Goal: Obtain resource: Download file/media

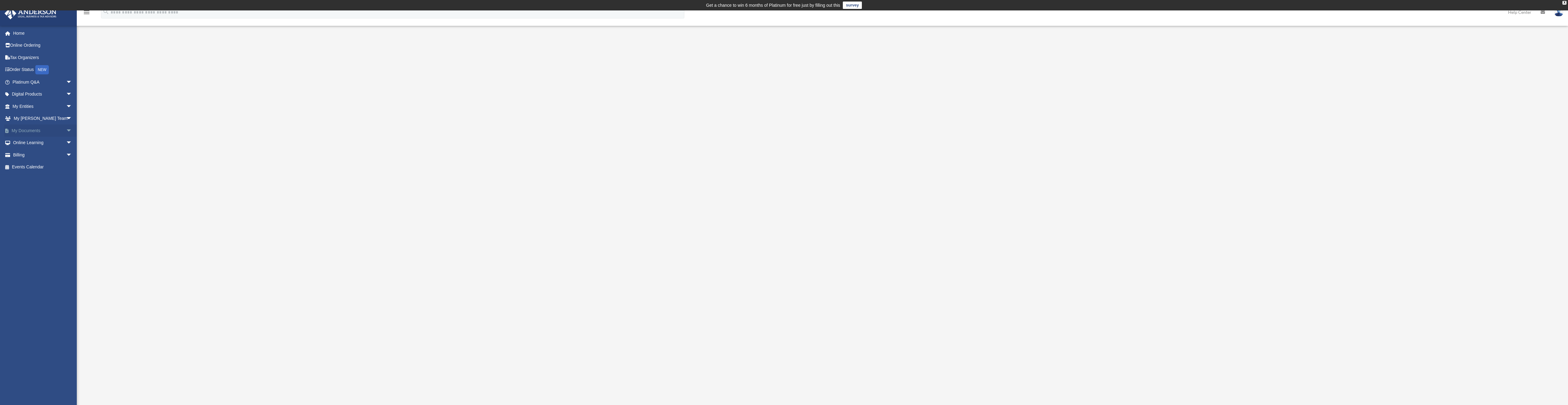
click at [66, 129] on span "arrow_drop_down" at bounding box center [72, 130] width 12 height 13
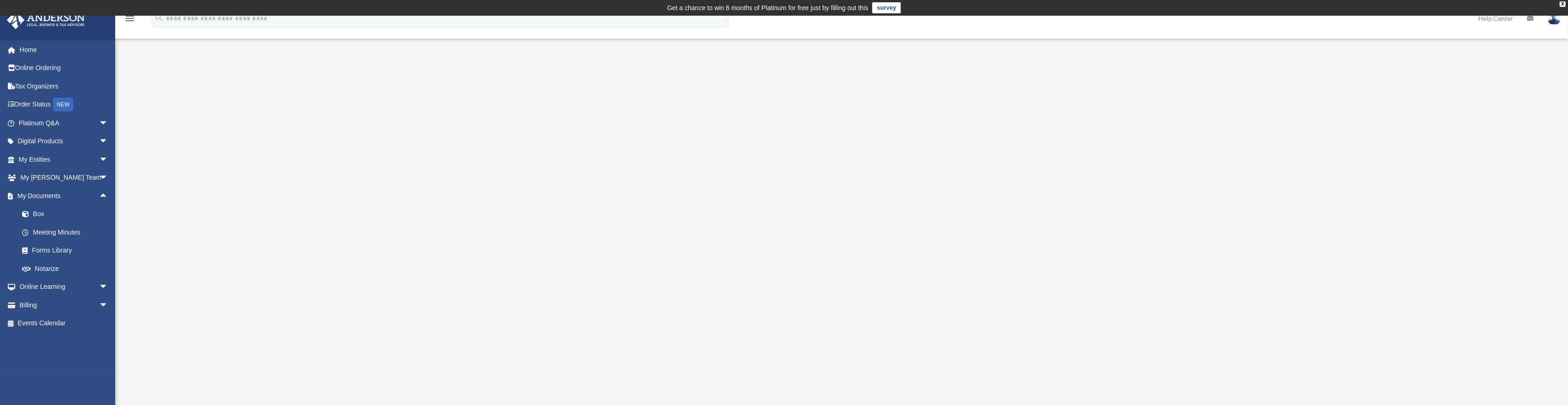
drag, startPoint x: 809, startPoint y: 70, endPoint x: 694, endPoint y: 78, distance: 115.3
click at [795, 75] on div "My Wealth Planning Blueprint imthat197973@protonmail.com Sign Out imthat197973@…" at bounding box center [784, 281] width 1568 height 532
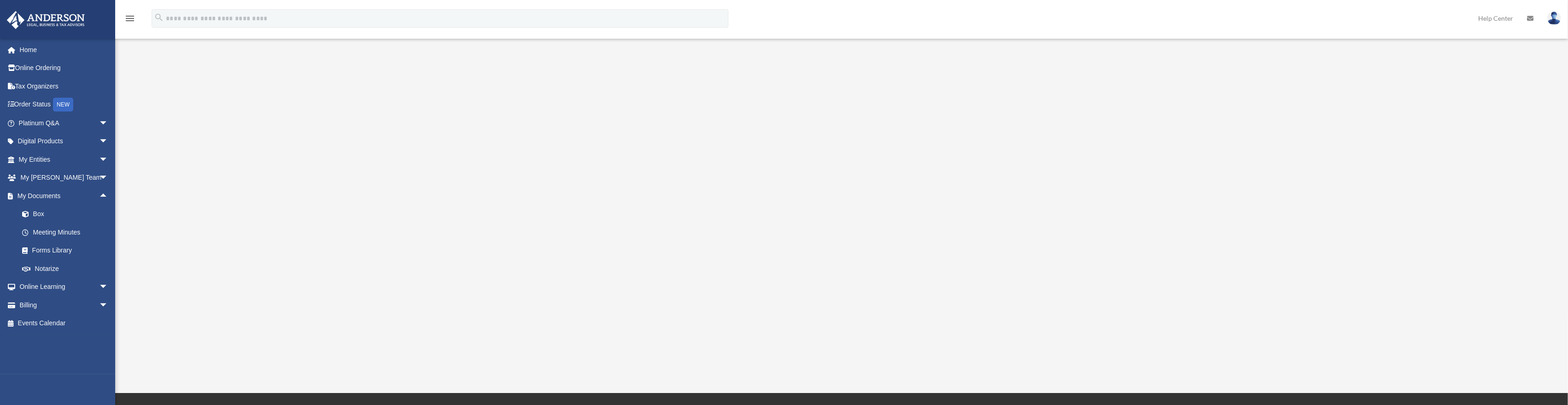
scroll to position [155, 0]
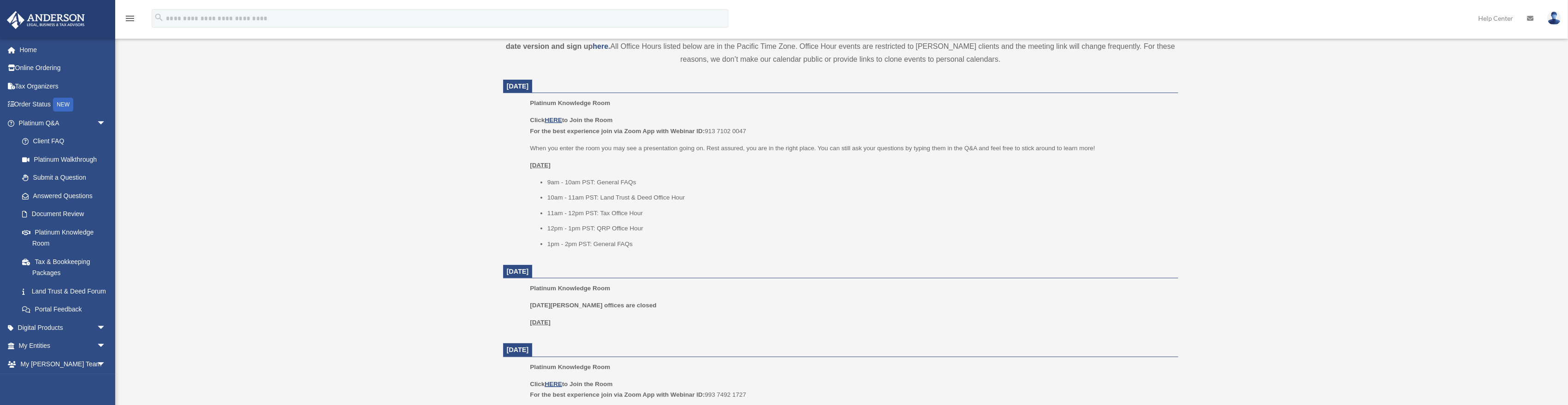
scroll to position [374, 0]
click at [76, 291] on link "Land Trust & Deed Forum" at bounding box center [66, 291] width 107 height 18
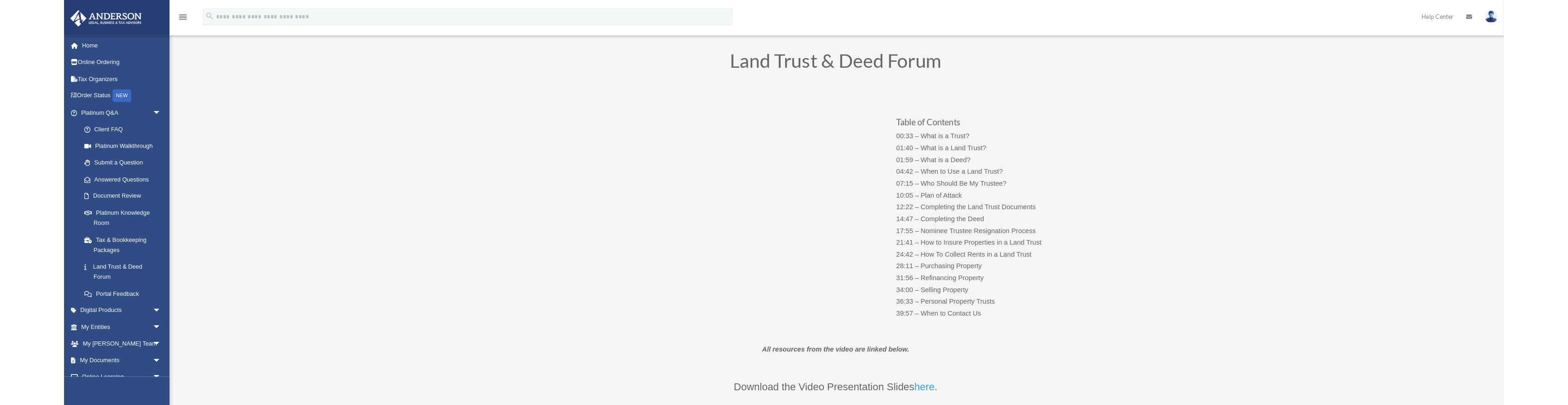
scroll to position [91, 0]
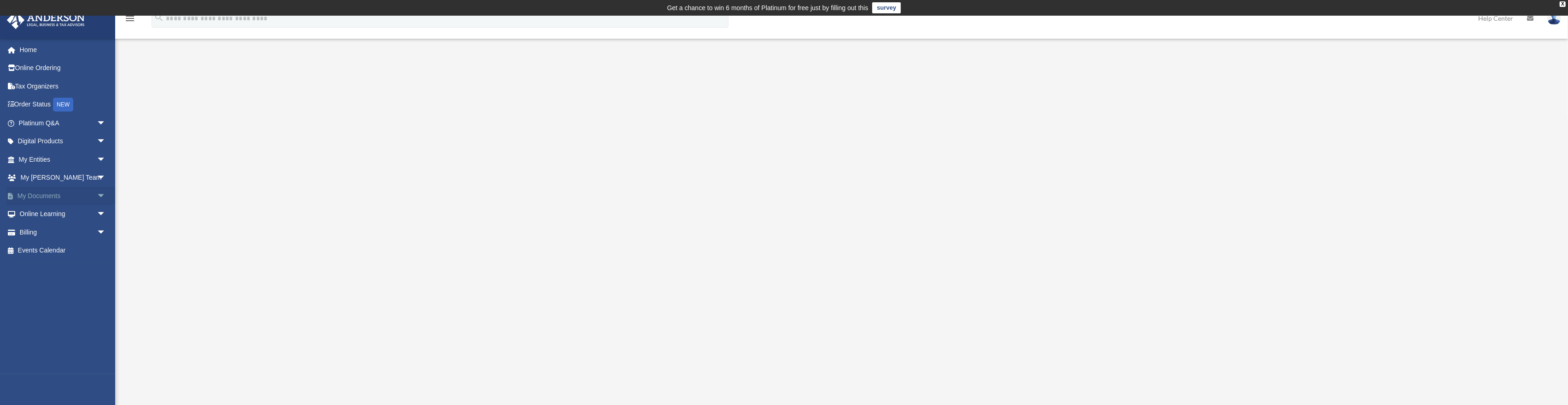
click at [97, 193] on span "arrow_drop_down" at bounding box center [106, 195] width 18 height 19
click at [38, 213] on link "Box" at bounding box center [66, 214] width 107 height 18
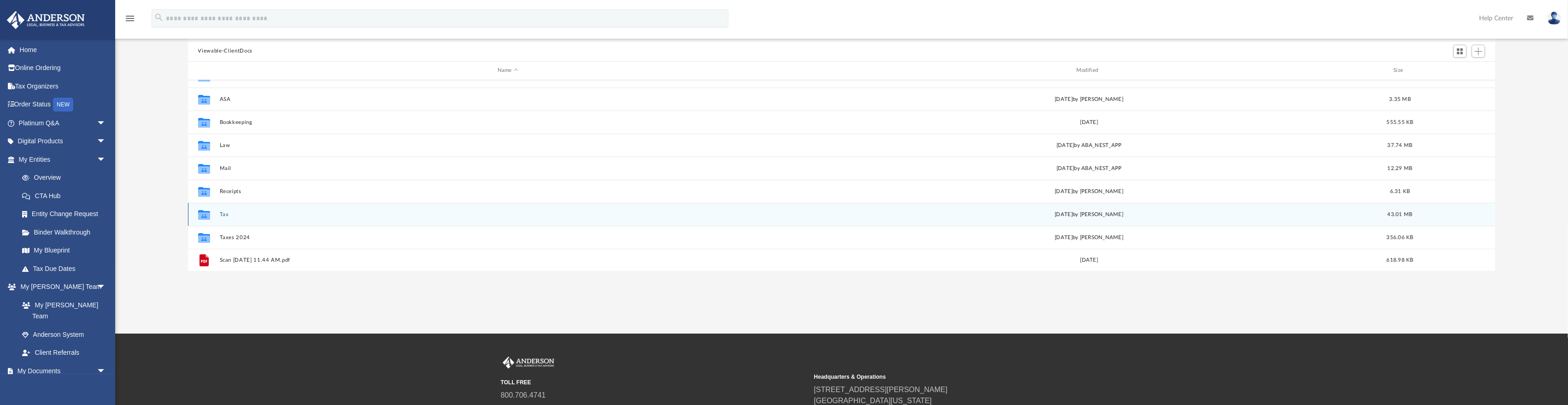
scroll to position [15, 0]
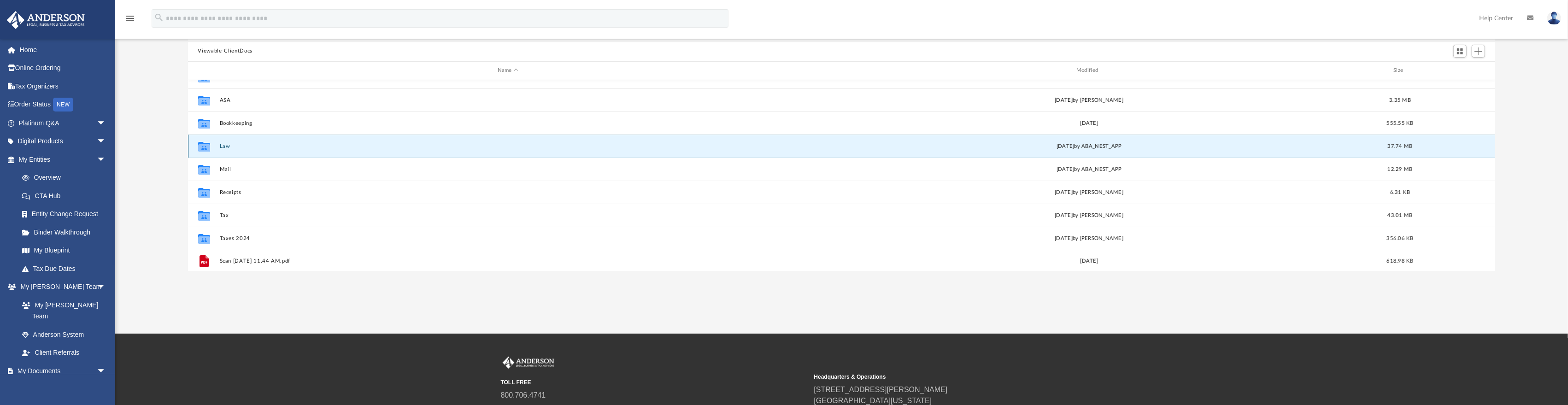
click at [226, 145] on button "Law" at bounding box center [508, 146] width 577 height 6
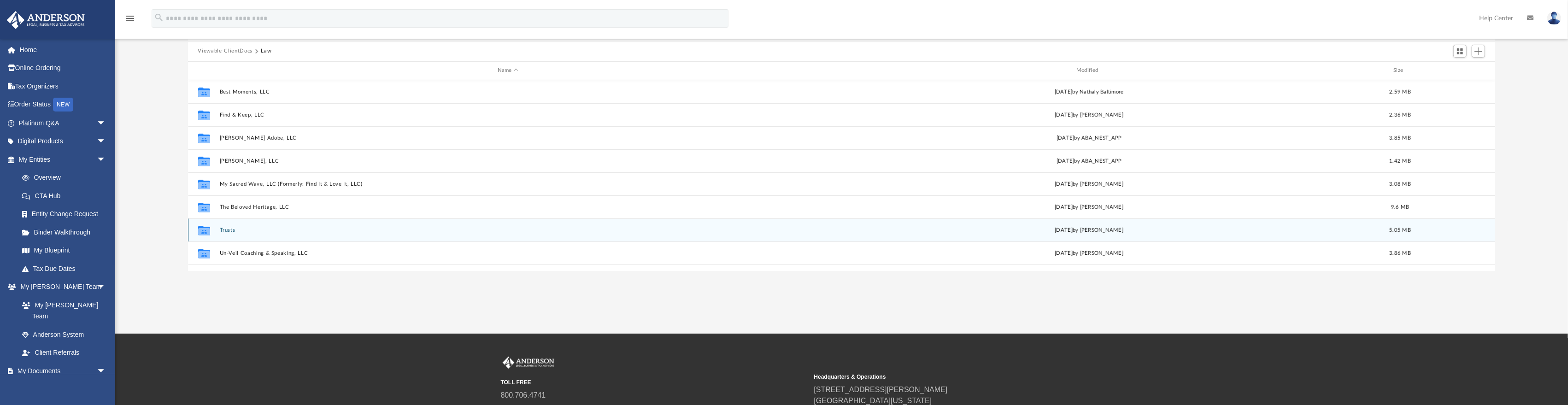
click at [228, 228] on button "Trusts" at bounding box center [508, 230] width 577 height 6
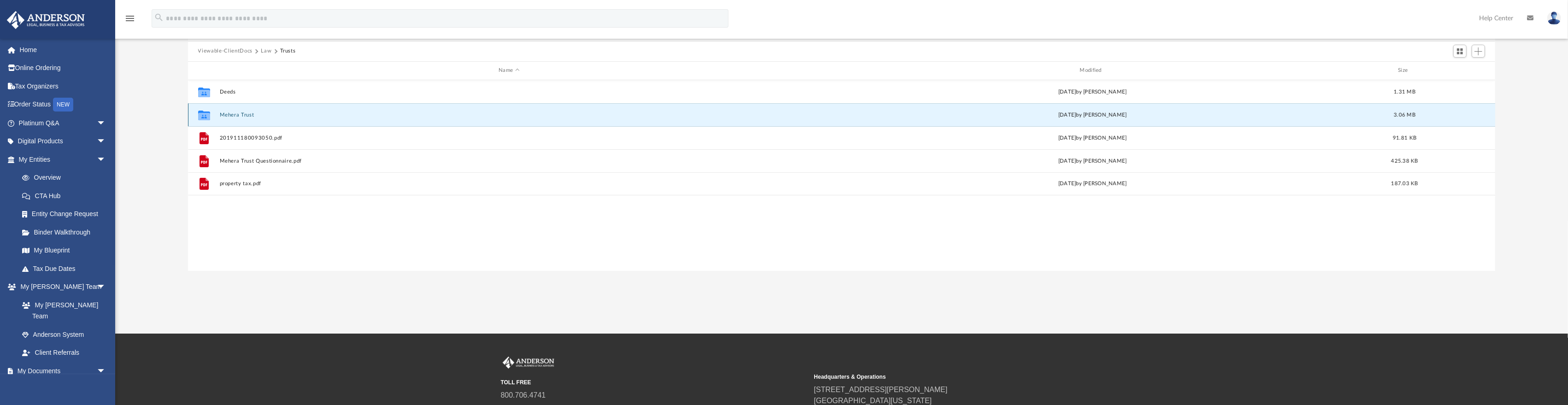
click at [234, 115] on button "Mehera Trust" at bounding box center [509, 115] width 579 height 6
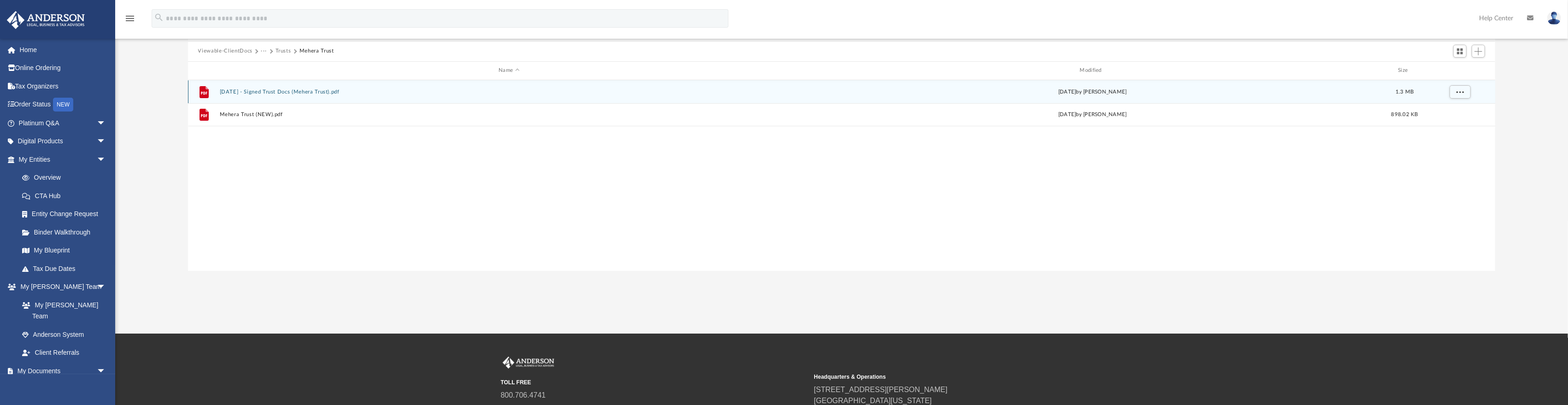
click at [250, 93] on button "2023.06.15 - Signed Trust Docs (Mehera Trust).pdf" at bounding box center [509, 91] width 579 height 6
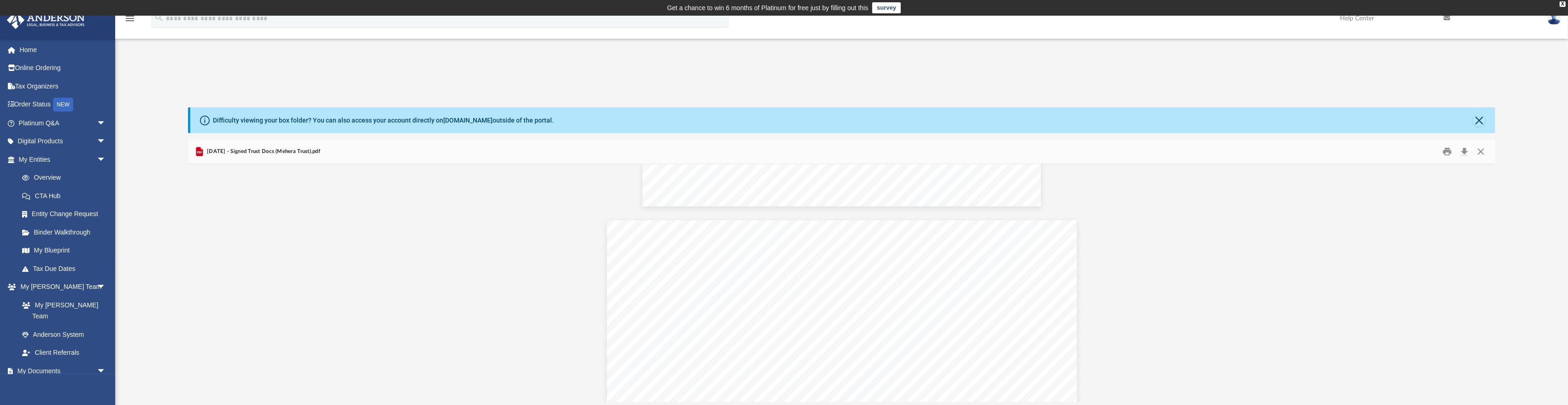
scroll to position [630, 0]
drag, startPoint x: 564, startPoint y: 79, endPoint x: 563, endPoint y: 70, distance: 9.1
click at [563, 70] on div "App imthat197973@protonmail.com Sign Out imthat197973@protonmail.com Home Onlin…" at bounding box center [784, 239] width 1568 height 448
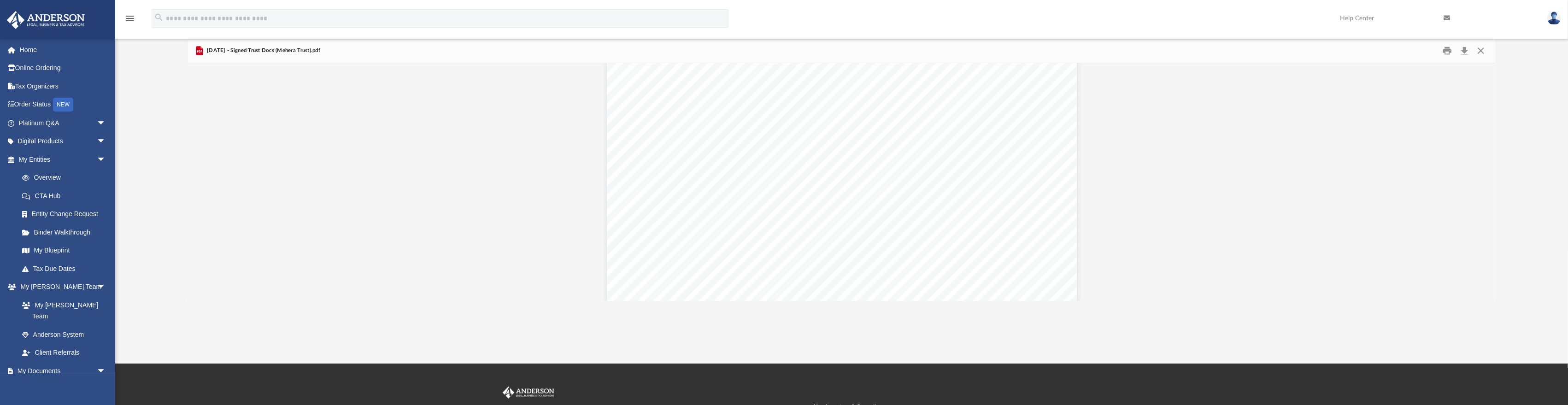
scroll to position [1305, 0]
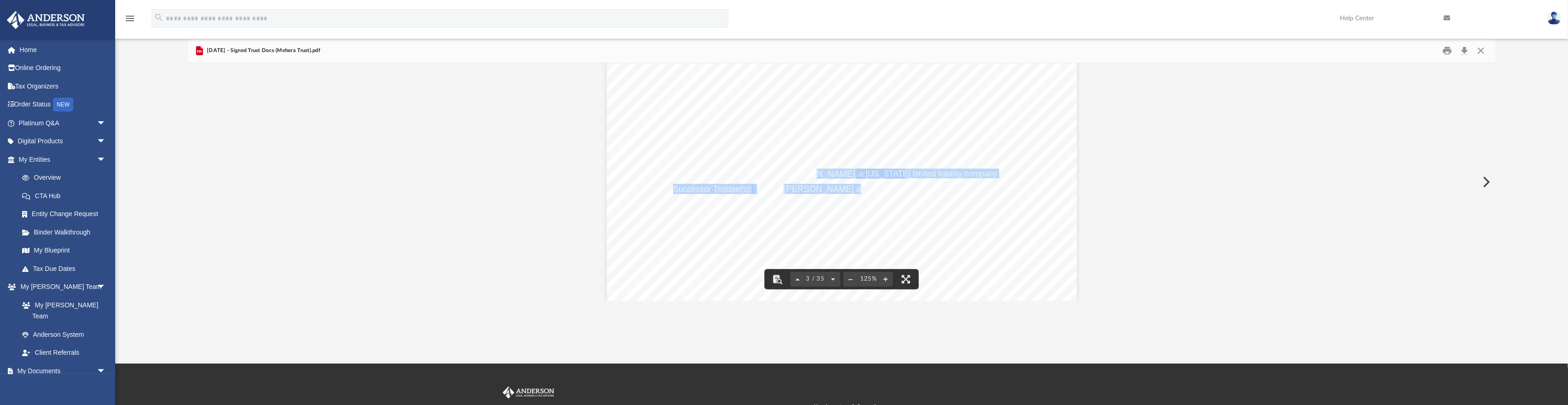
drag, startPoint x: 836, startPoint y: 184, endPoint x: 861, endPoint y: 191, distance: 26.0
click at [855, 190] on div "CONFIRMATION OF NAMES AND FIDUCIARIES FOR THE MEHERA TRUST Trust Information Na…" at bounding box center [842, 306] width 470 height 608
click at [783, 204] on div "CONFIRMATION OF NAMES AND FIDUCIARIES FOR THE MEHERA TRUST Trust Information Na…" at bounding box center [842, 306] width 470 height 608
click at [639, 199] on div "CONFIRMATION OF NAMES AND FIDUCIARIES FOR THE MEHERA TRUST Trust Information Na…" at bounding box center [842, 306] width 470 height 608
